Goal: Obtain resource: Download file/media

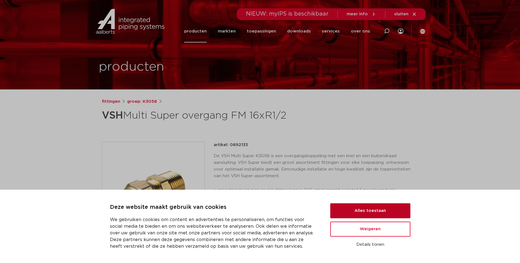
click at [376, 210] on button "Alles toestaan" at bounding box center [370, 211] width 80 height 15
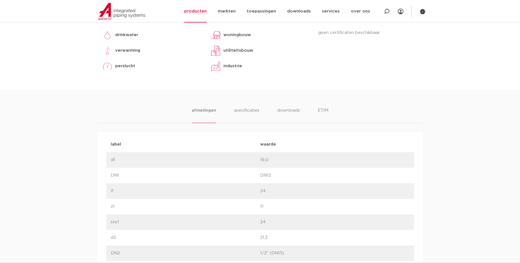
scroll to position [199, 0]
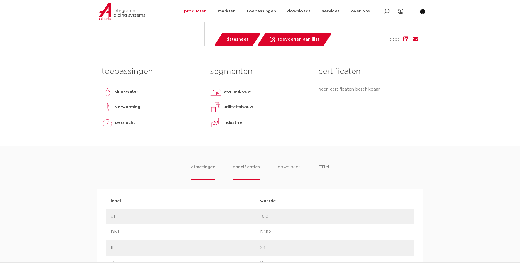
click at [247, 169] on li "specificaties" at bounding box center [246, 172] width 27 height 16
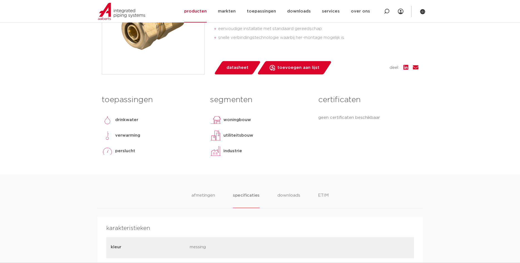
scroll to position [227, 0]
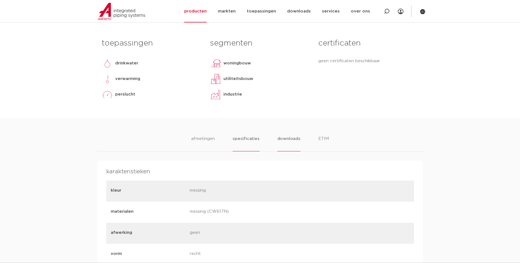
click at [293, 136] on li "downloads" at bounding box center [288, 144] width 23 height 16
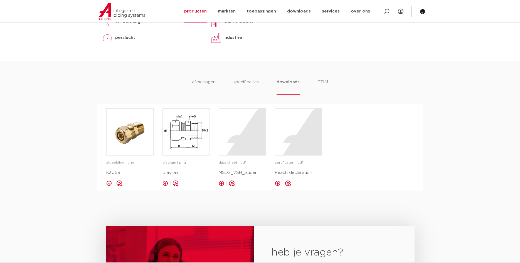
scroll to position [340, 0]
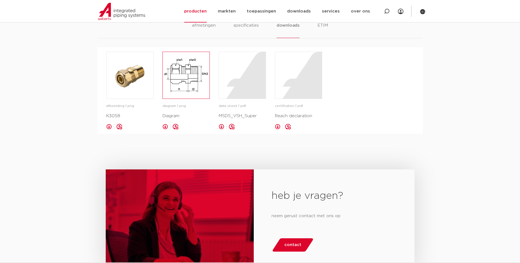
click at [183, 86] on img at bounding box center [186, 75] width 47 height 47
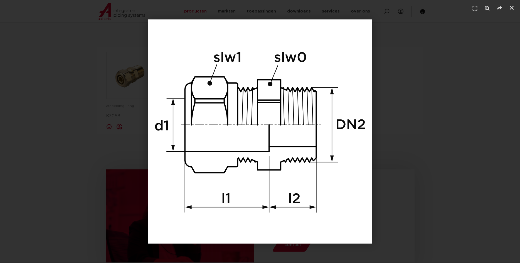
click at [446, 84] on div "1 / 1" at bounding box center [259, 131] width 481 height 224
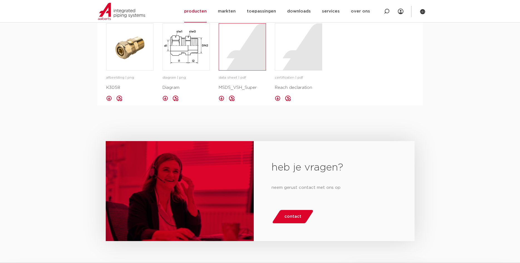
scroll to position [312, 0]
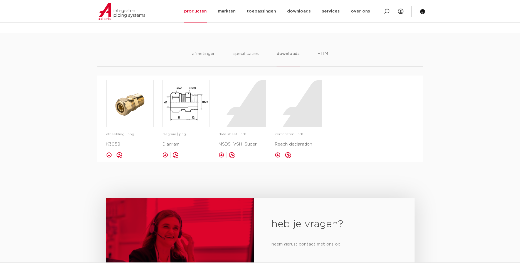
click at [250, 105] on div at bounding box center [242, 103] width 47 height 47
click at [286, 53] on li "downloads" at bounding box center [287, 59] width 23 height 16
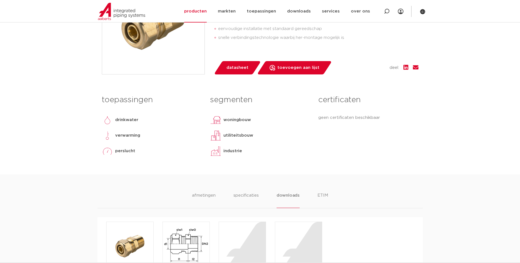
scroll to position [113, 0]
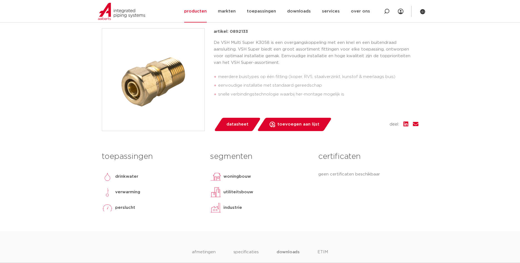
click at [236, 123] on span "datasheet" at bounding box center [237, 124] width 22 height 9
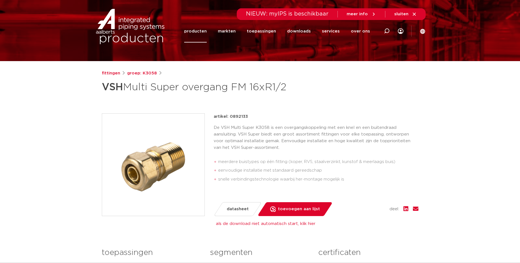
scroll to position [0, 0]
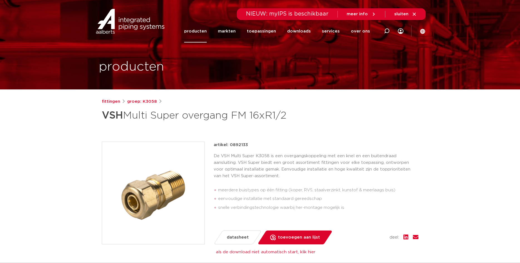
click at [404, 15] on span "sluiten" at bounding box center [401, 14] width 14 height 4
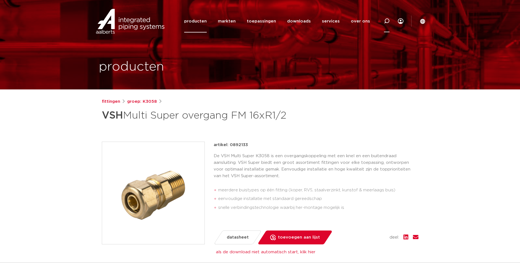
click at [387, 21] on icon at bounding box center [387, 21] width 6 height 6
type input "overgang 17x1/2"
click button "Zoeken" at bounding box center [0, 0] width 0 height 0
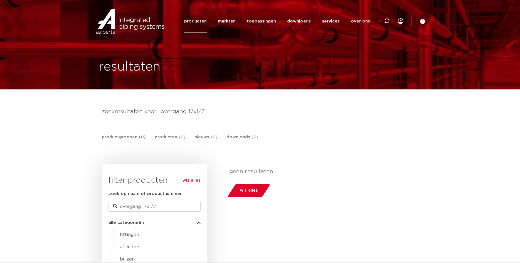
click at [204, 23] on link "producten" at bounding box center [195, 21] width 23 height 23
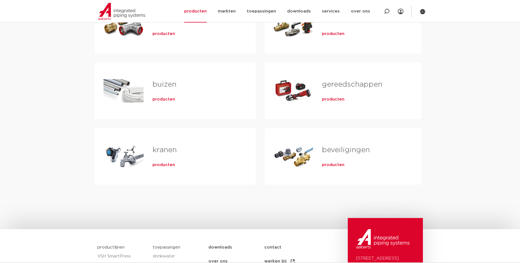
scroll to position [113, 0]
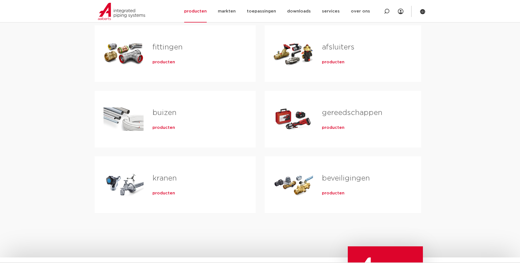
click at [162, 45] on link "fittingen" at bounding box center [167, 47] width 30 height 7
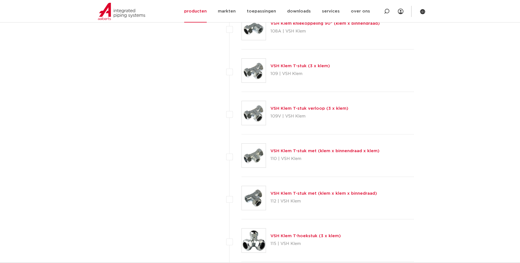
scroll to position [511, 0]
